Goal: Transaction & Acquisition: Book appointment/travel/reservation

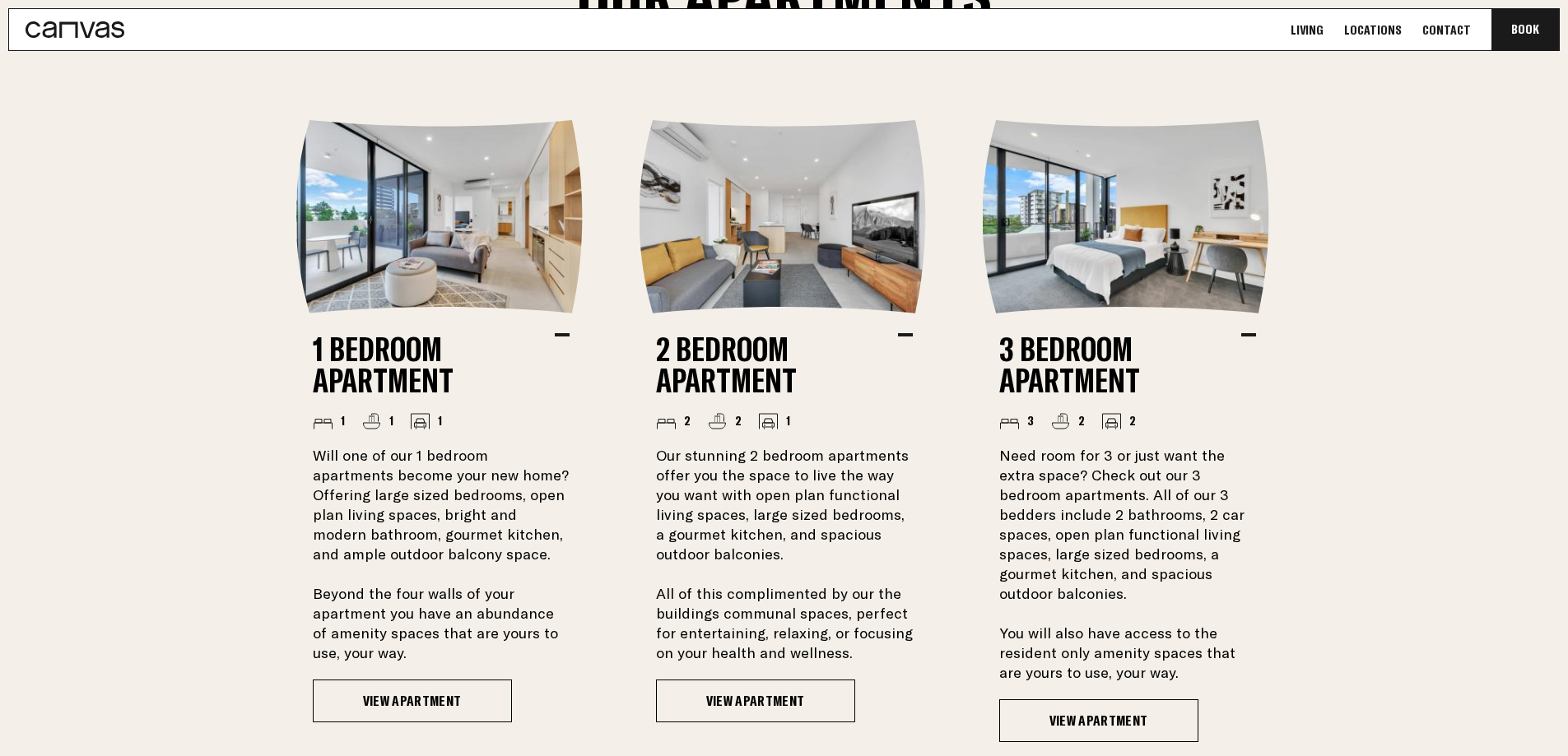
scroll to position [1152, 0]
click at [396, 701] on link "View Apartment" at bounding box center [412, 700] width 199 height 42
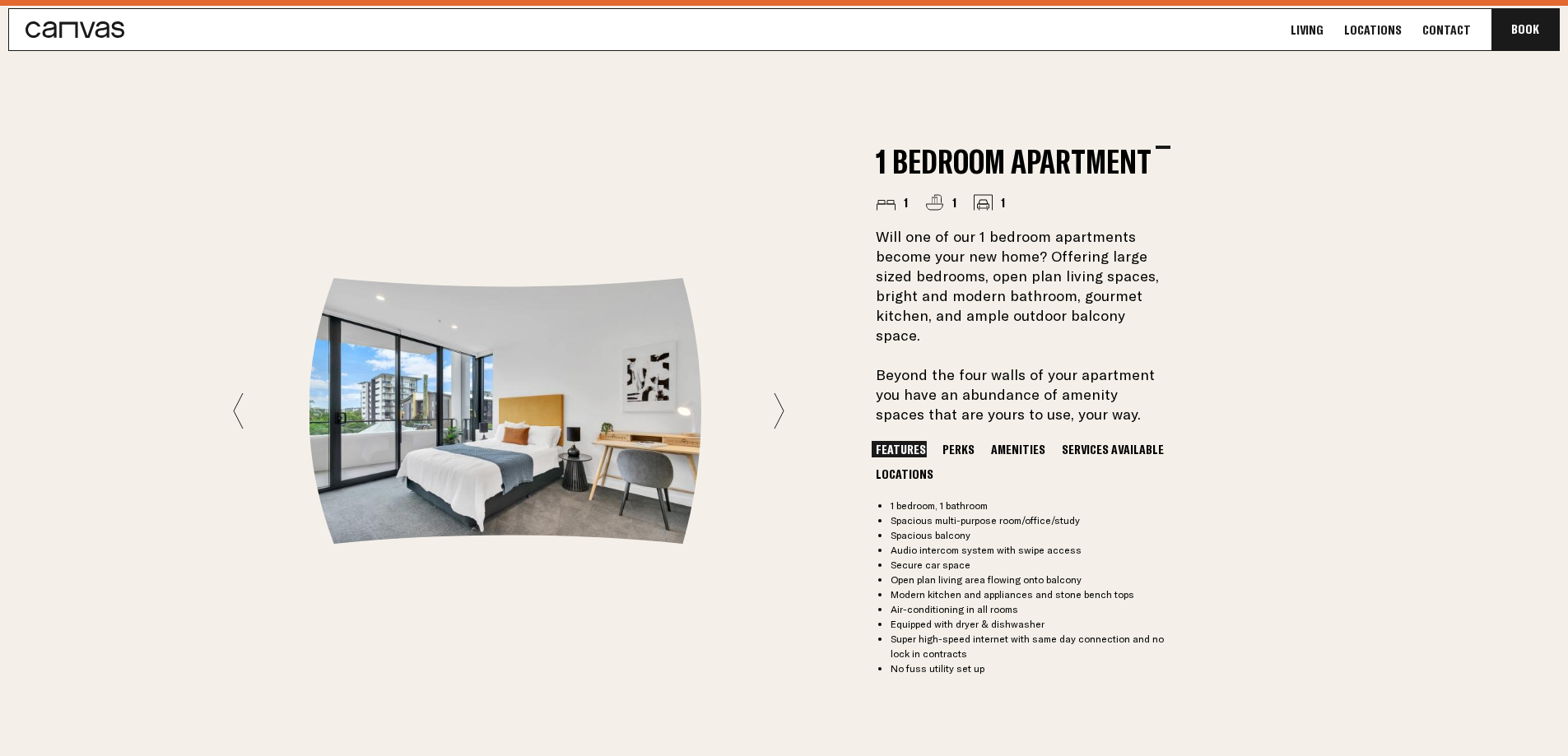
click at [779, 407] on icon at bounding box center [779, 411] width 10 height 37
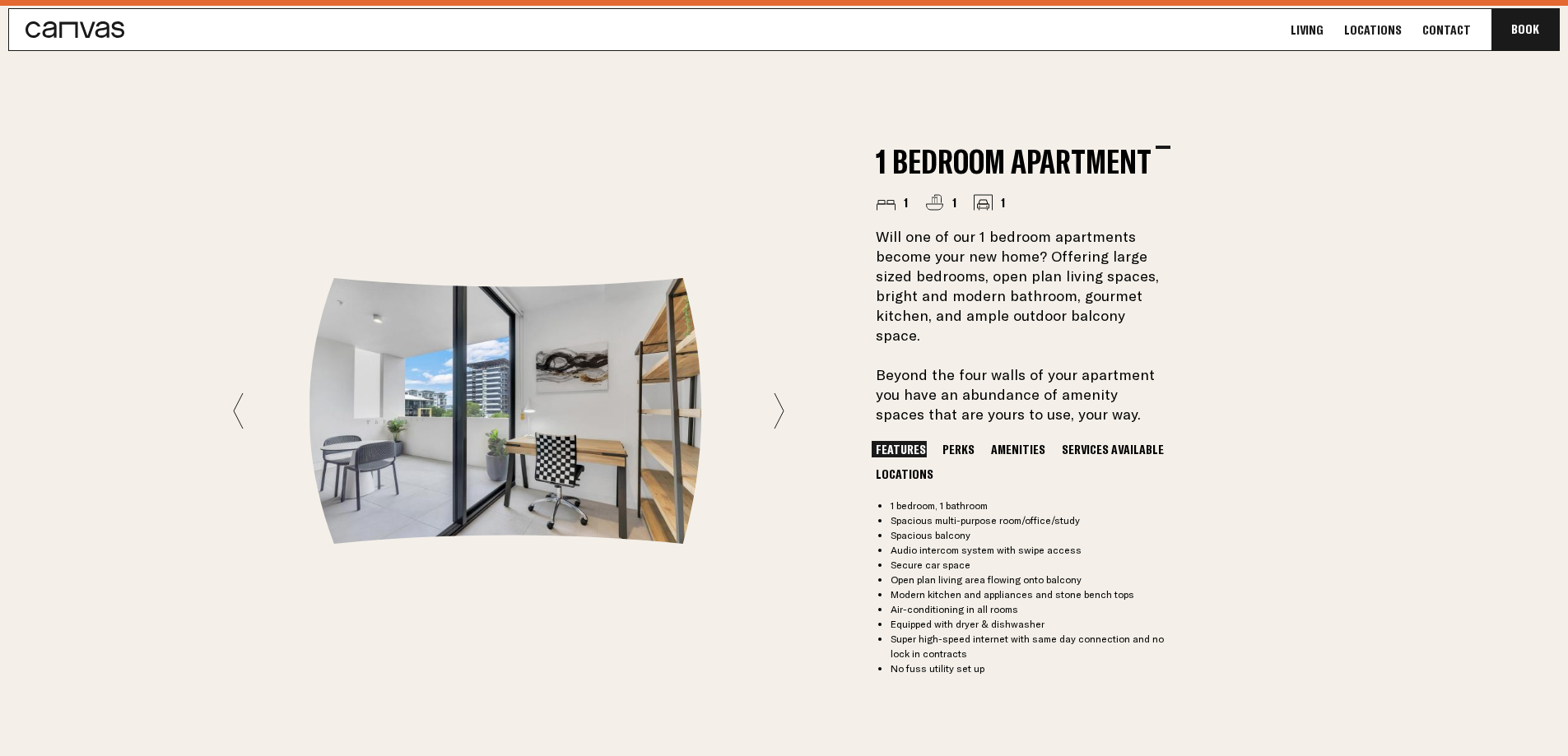
click at [779, 407] on icon at bounding box center [779, 411] width 10 height 37
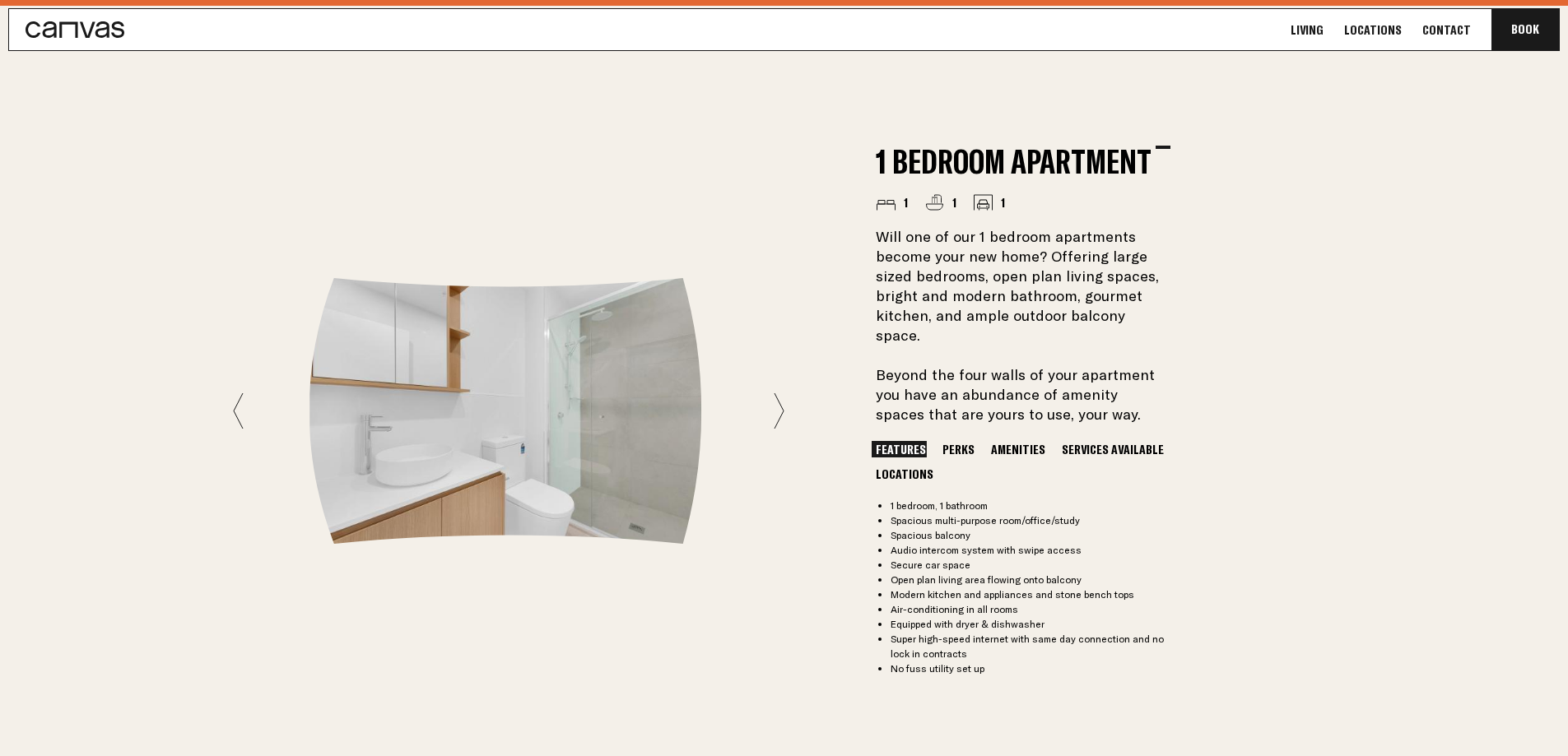
click at [236, 413] on icon at bounding box center [238, 411] width 10 height 37
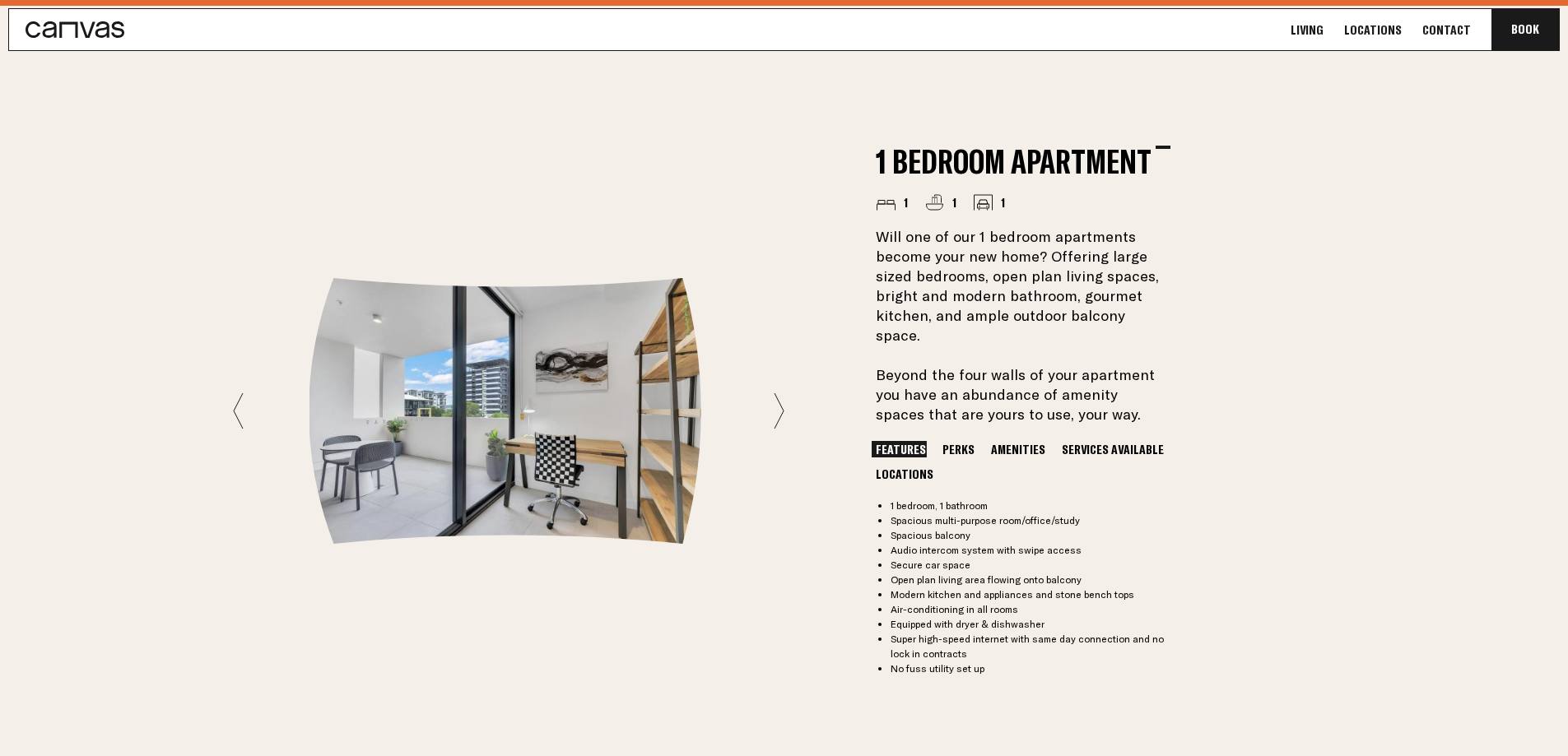
click at [777, 410] on icon at bounding box center [779, 411] width 10 height 37
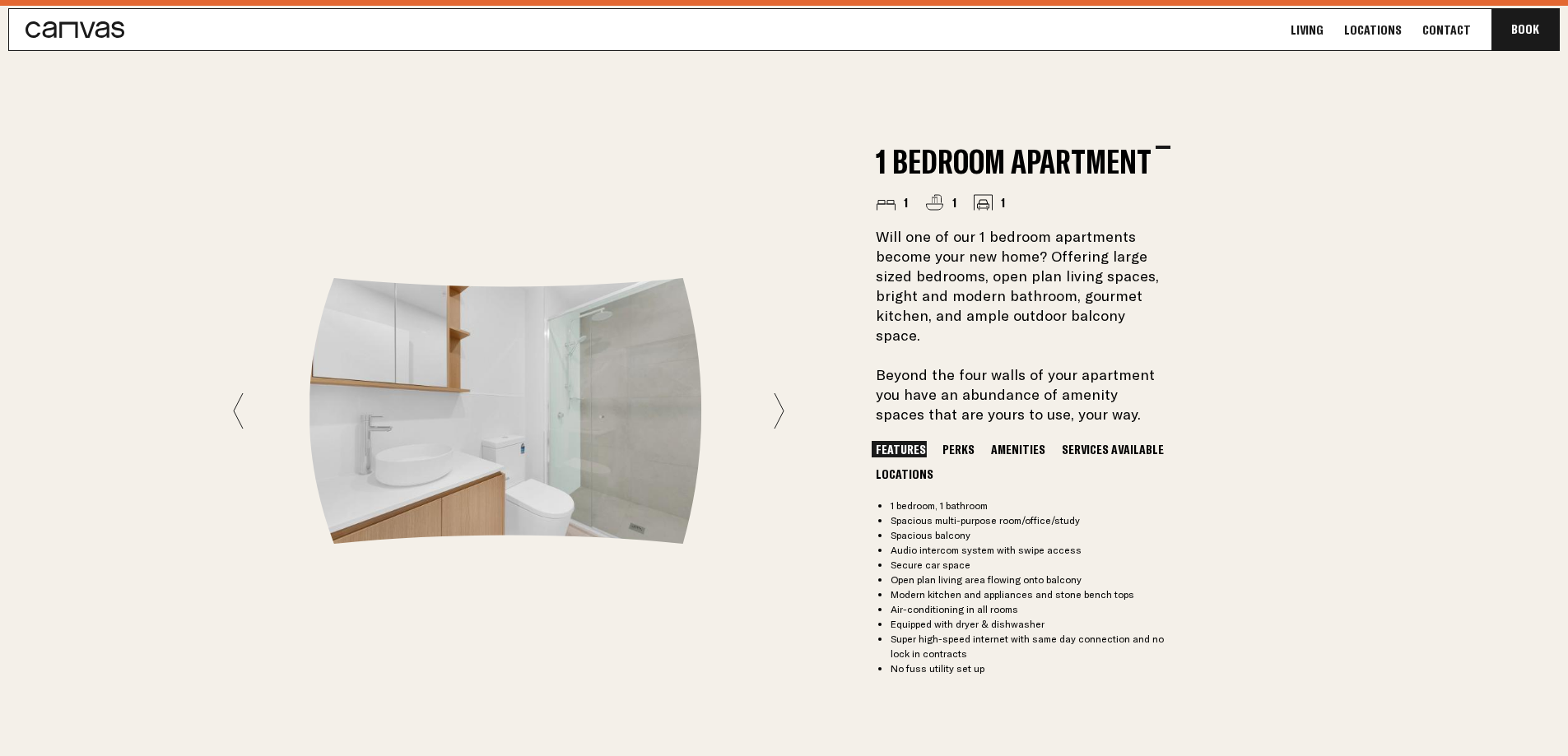
click at [777, 410] on icon at bounding box center [779, 411] width 10 height 37
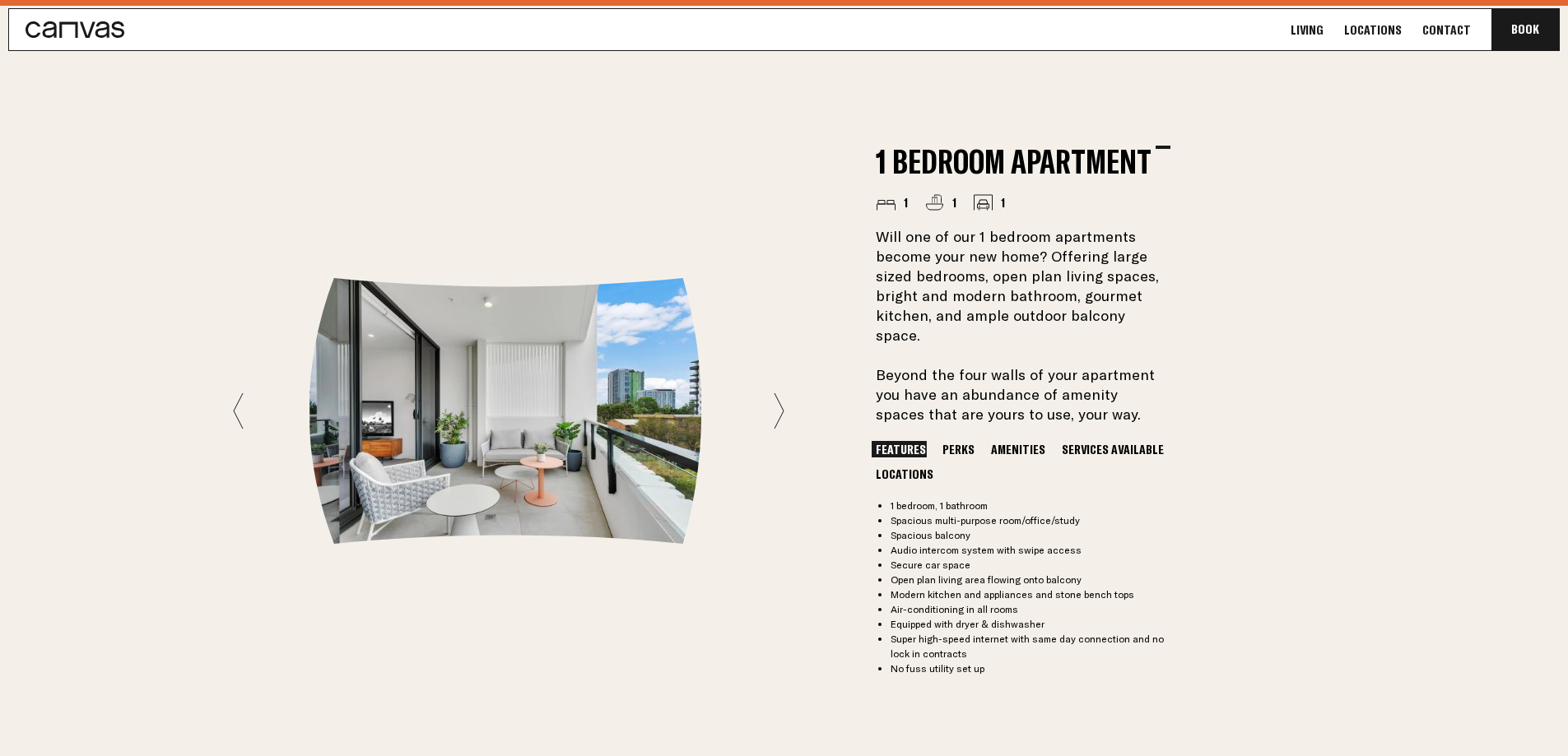
click at [777, 410] on icon at bounding box center [779, 411] width 10 height 37
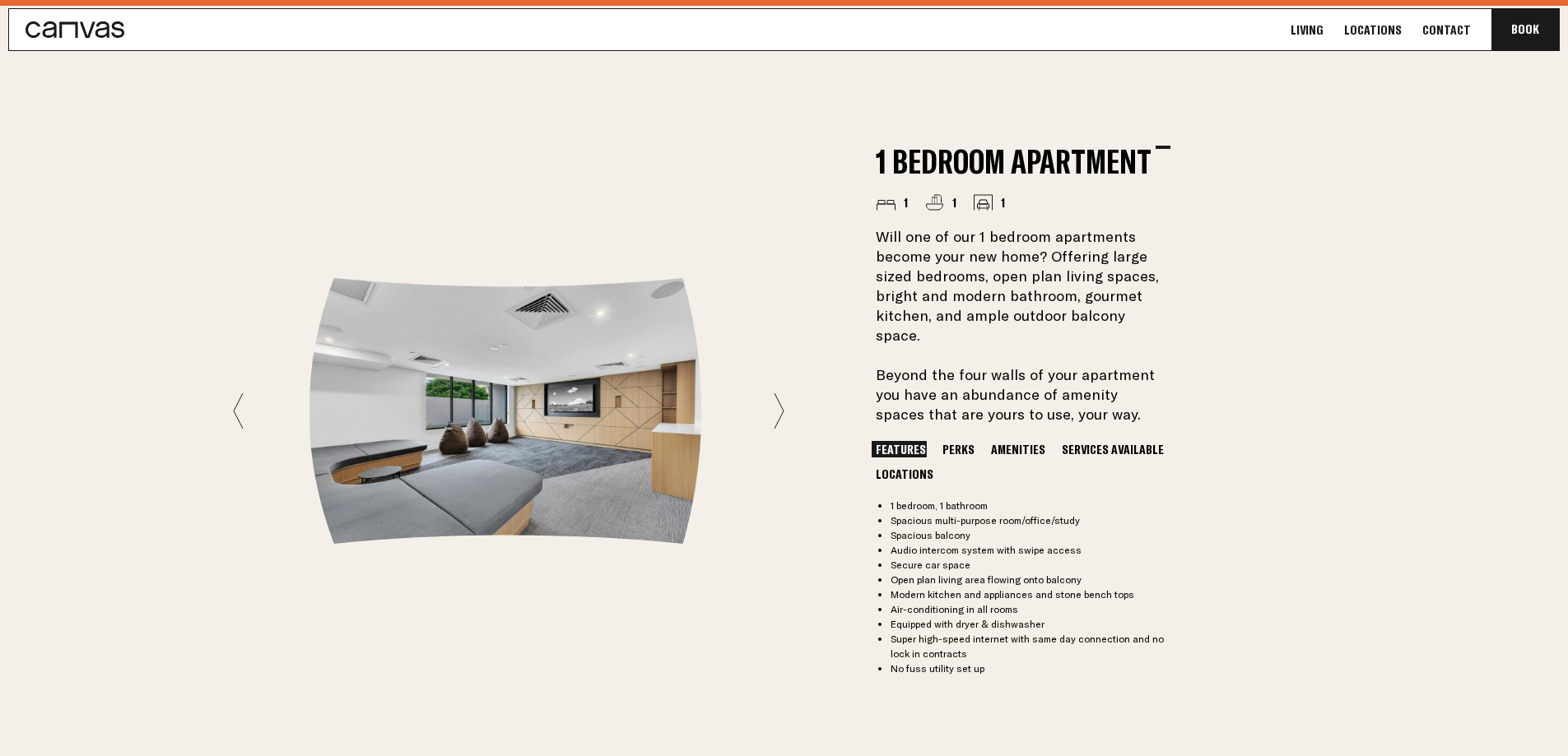
click at [777, 410] on icon at bounding box center [779, 411] width 10 height 37
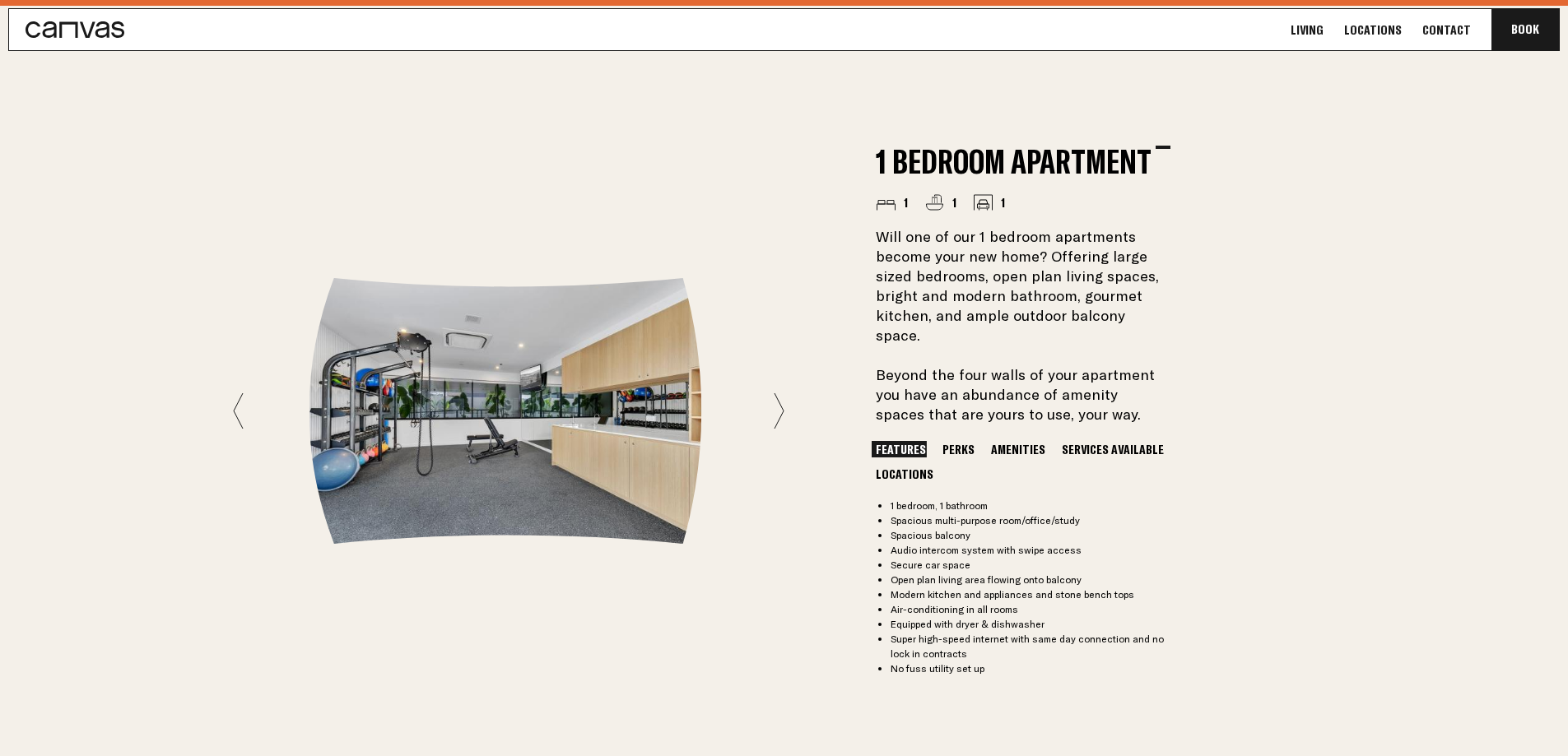
click at [777, 410] on icon at bounding box center [779, 411] width 10 height 37
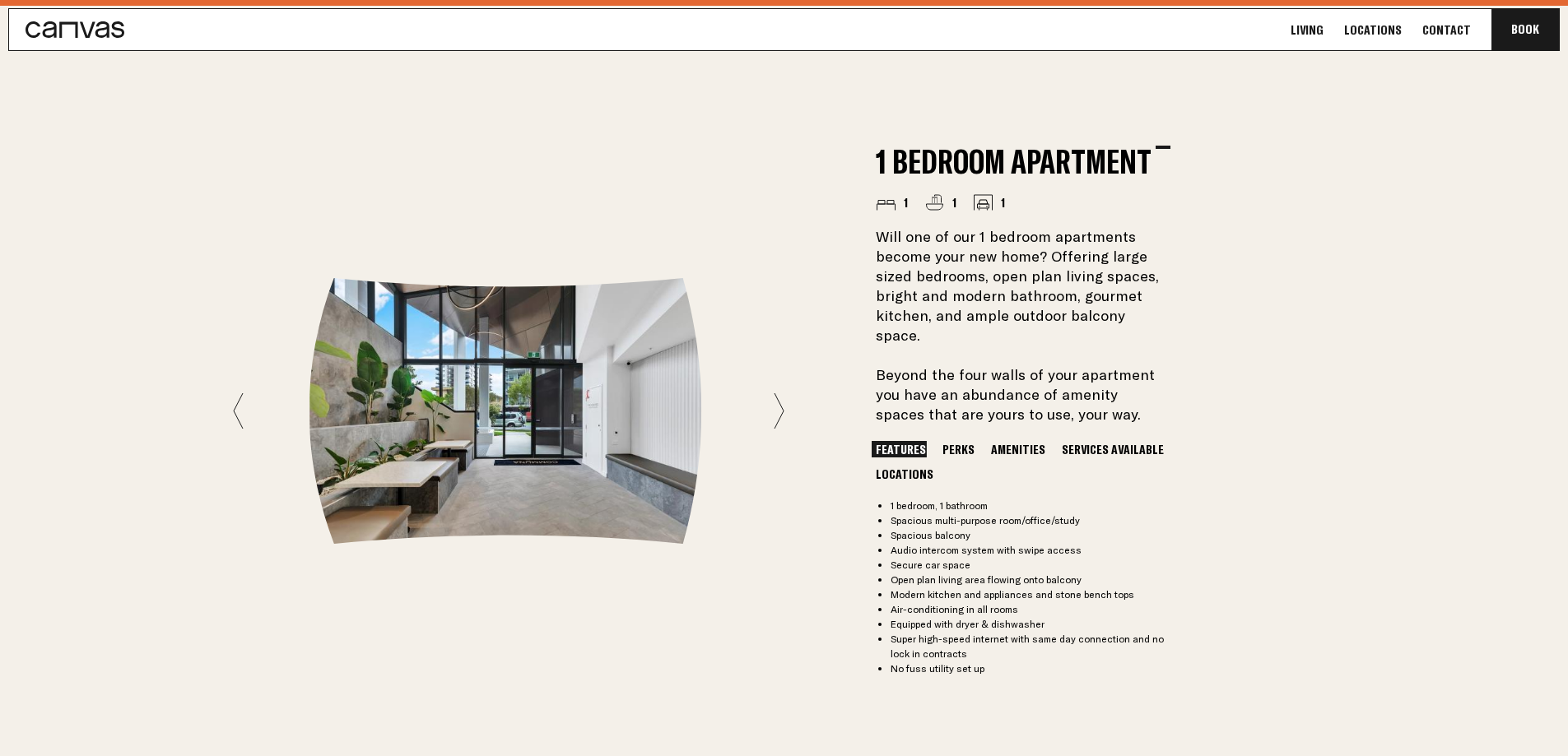
click at [777, 410] on icon at bounding box center [779, 411] width 10 height 37
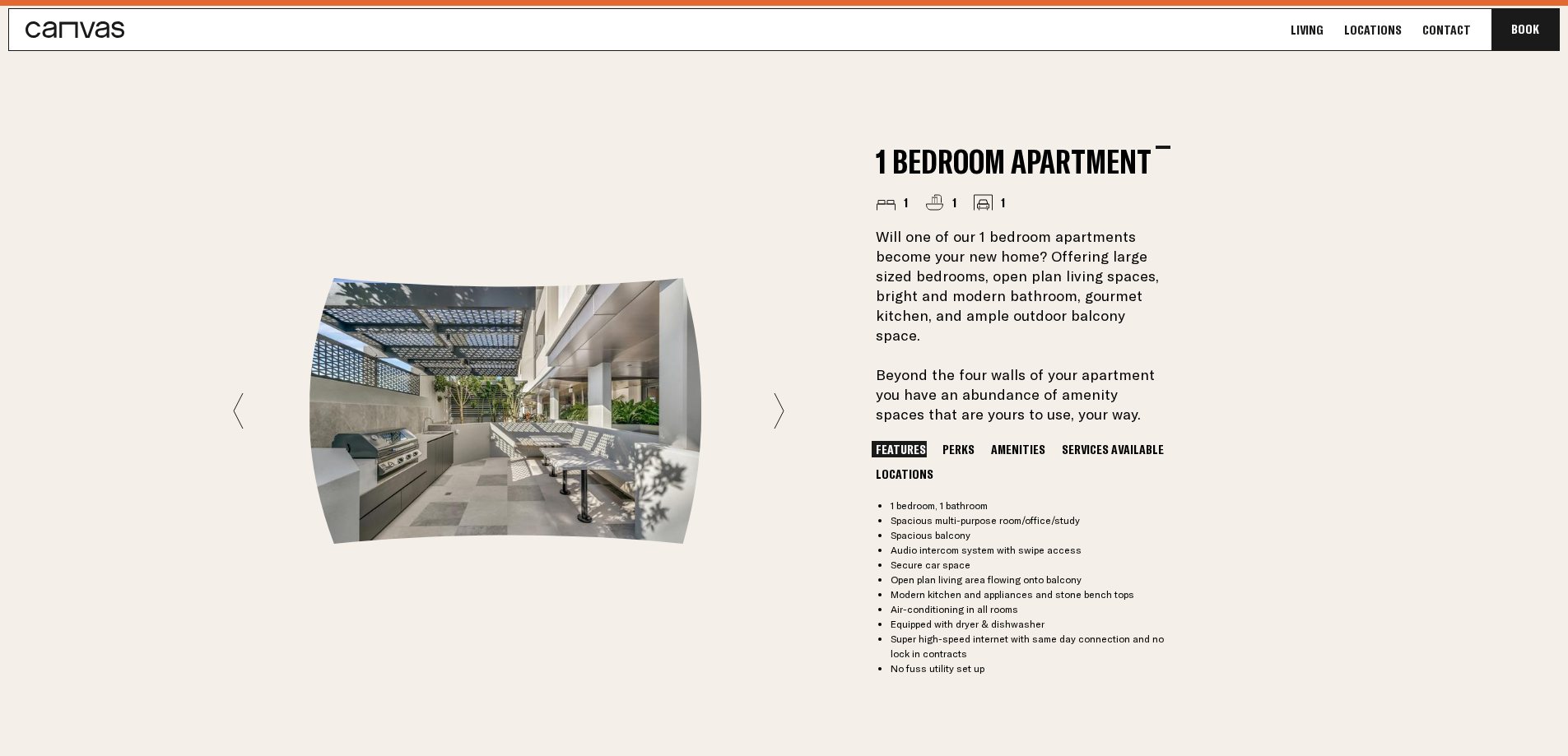
click at [777, 410] on icon at bounding box center [779, 411] width 10 height 37
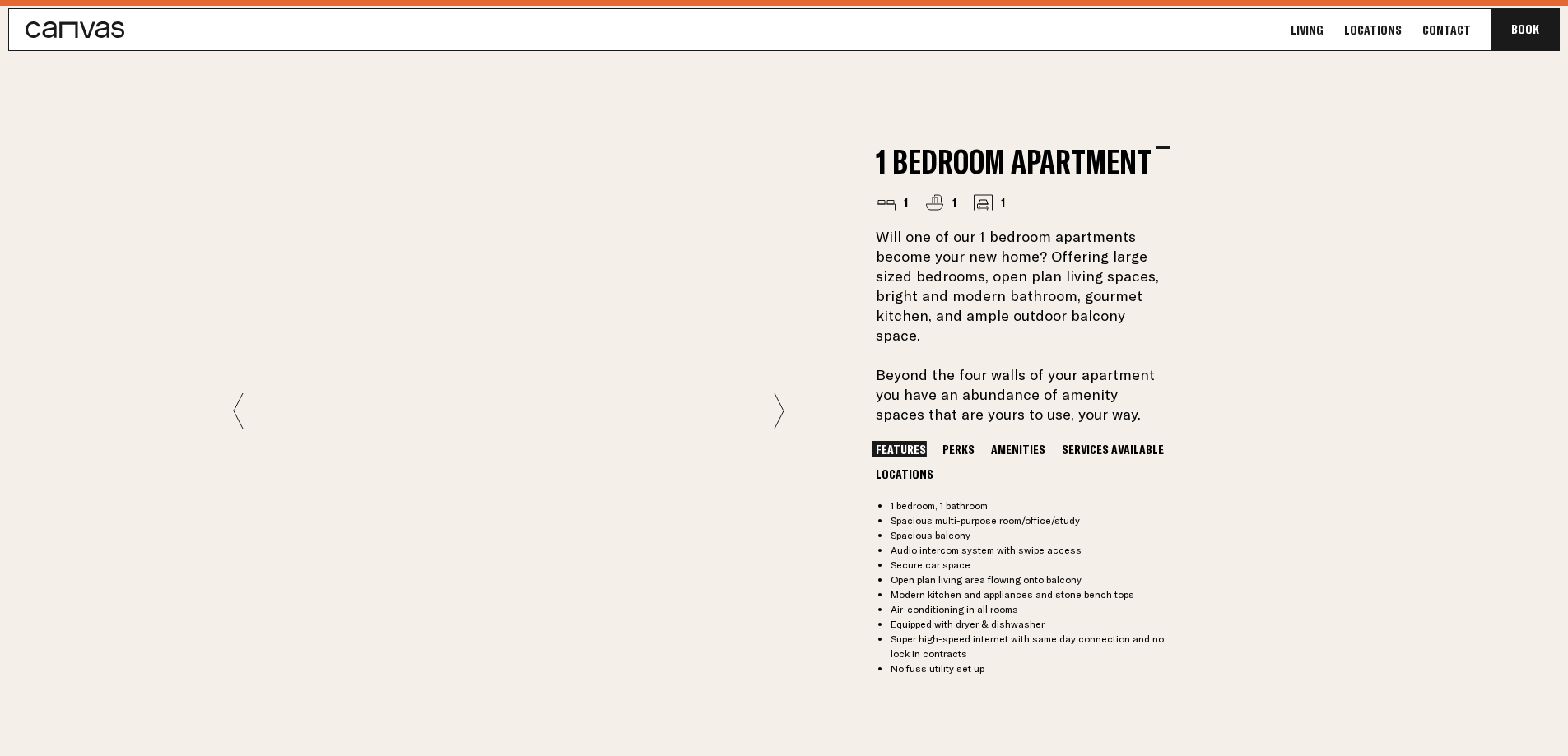
click at [777, 410] on icon at bounding box center [779, 411] width 10 height 37
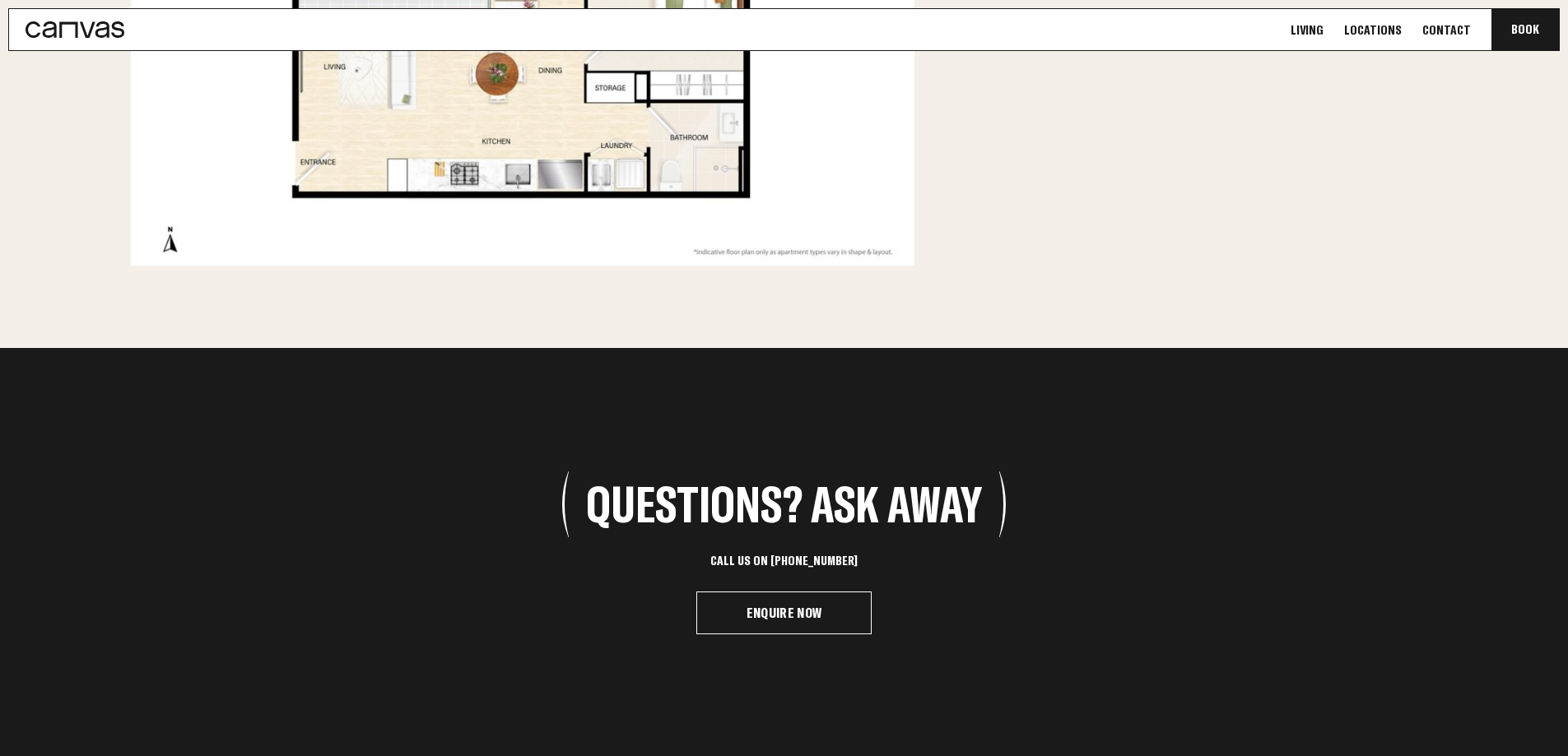
scroll to position [2502, 0]
